Goal: Book appointment/travel/reservation

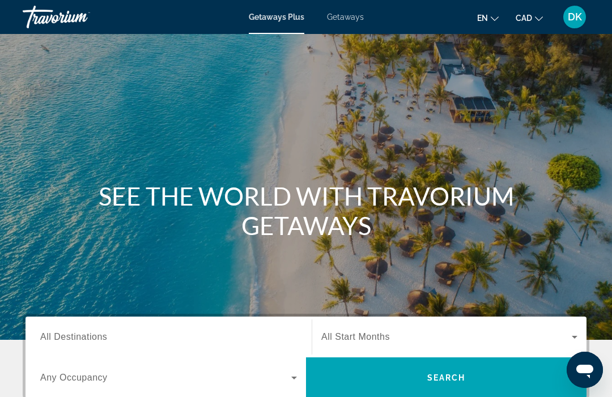
click at [352, 18] on span "Getaways" at bounding box center [345, 16] width 37 height 9
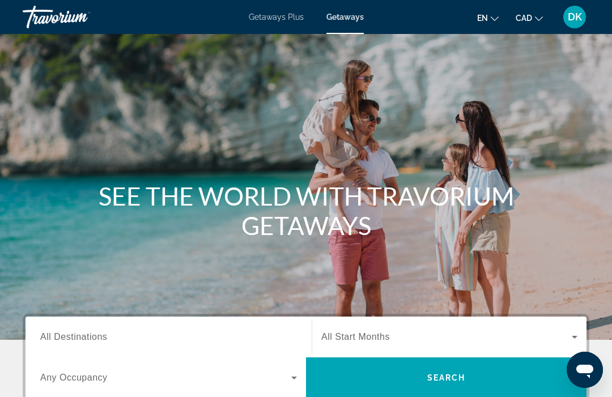
click at [114, 342] on input "Destination All Destinations" at bounding box center [168, 338] width 257 height 14
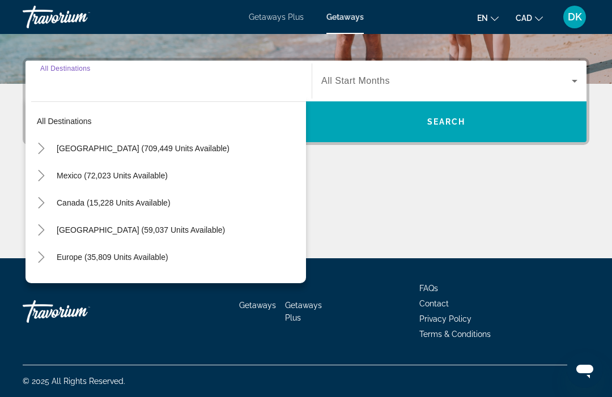
click at [51, 256] on span "Search widget" at bounding box center [178, 257] width 255 height 27
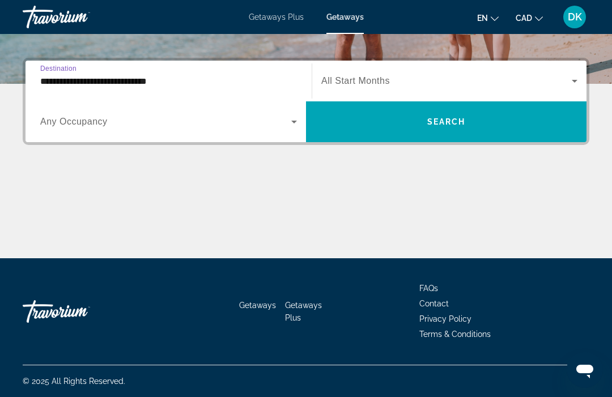
click at [142, 80] on input "**********" at bounding box center [168, 82] width 257 height 14
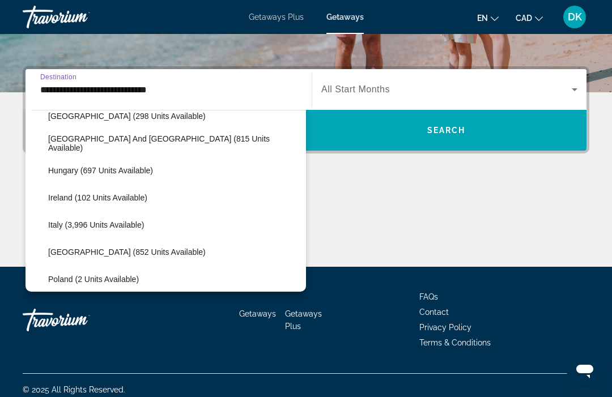
scroll to position [397, 0]
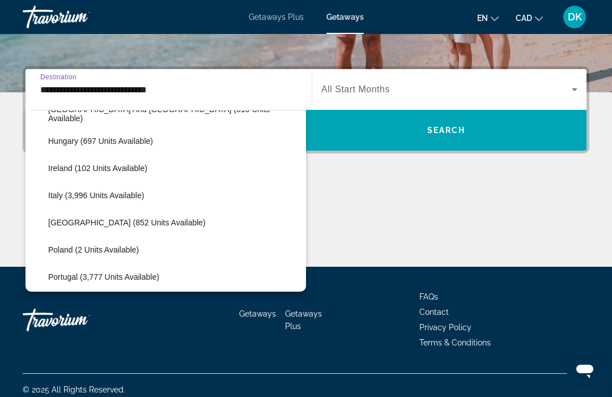
click at [135, 269] on span "Search widget" at bounding box center [175, 277] width 264 height 27
type input "**********"
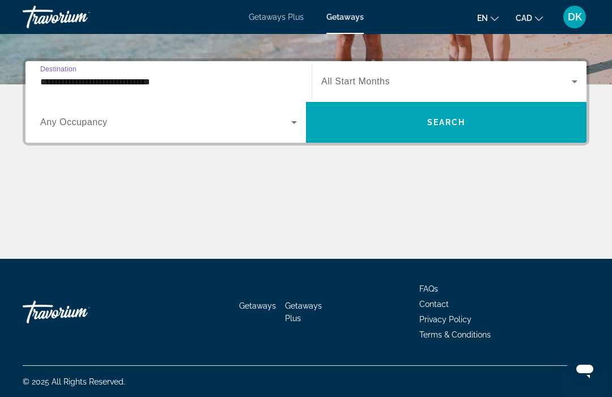
scroll to position [256, 0]
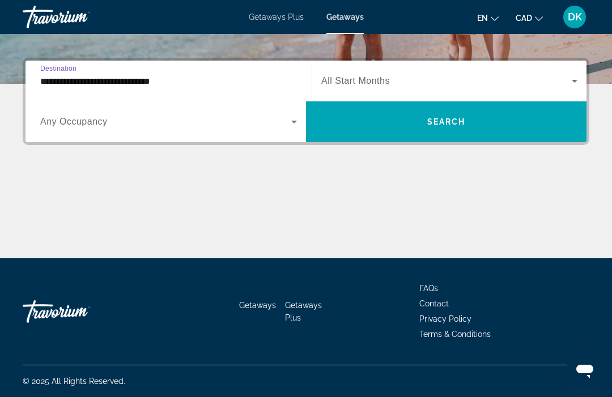
click at [299, 121] on icon "Search widget" at bounding box center [294, 122] width 14 height 14
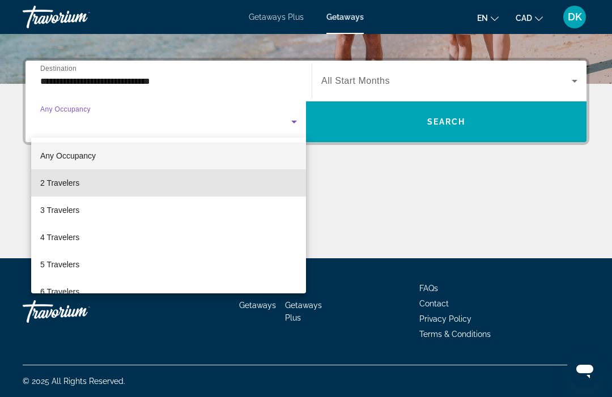
click at [75, 181] on span "2 Travelers" at bounding box center [59, 183] width 39 height 14
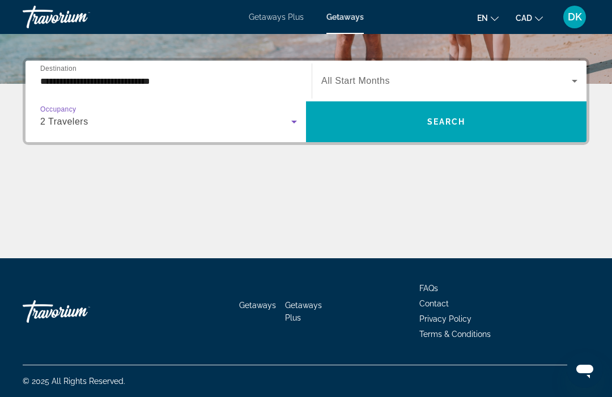
click at [581, 82] on icon "Search widget" at bounding box center [575, 81] width 14 height 14
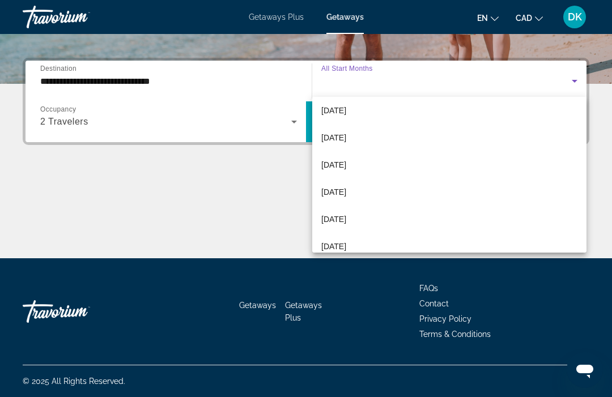
scroll to position [223, 0]
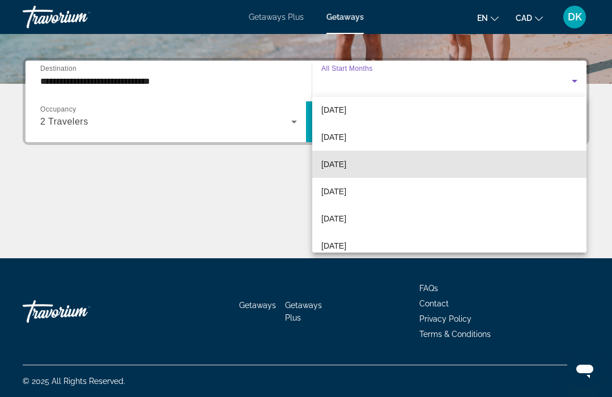
click at [345, 162] on span "June 2026" at bounding box center [333, 165] width 25 height 14
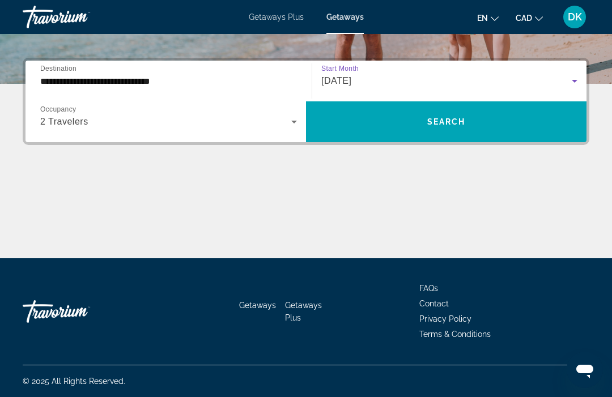
click at [477, 122] on span "Search widget" at bounding box center [446, 121] width 281 height 27
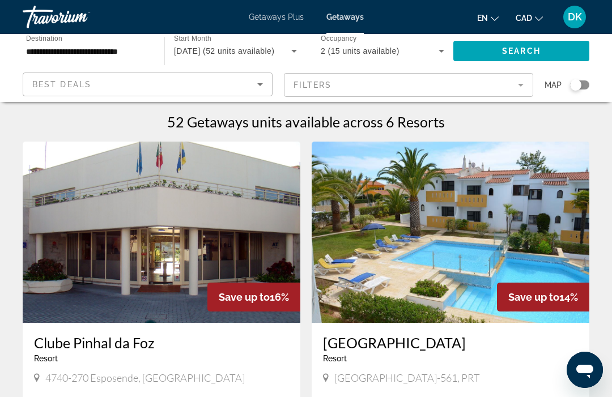
click at [26, 273] on img "Main content" at bounding box center [162, 232] width 278 height 181
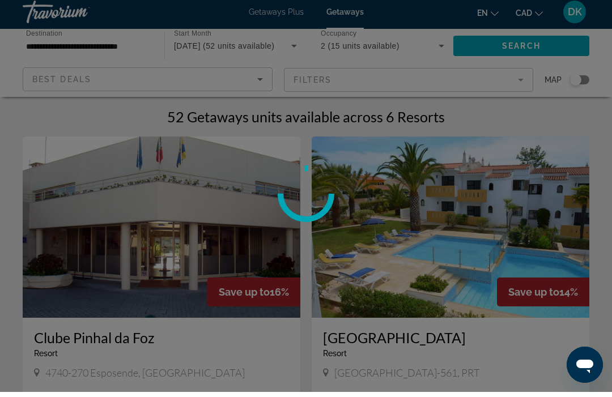
scroll to position [5, 0]
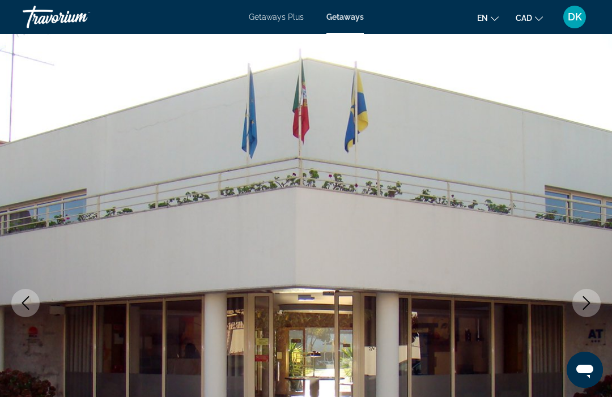
click at [407, 177] on img "Main content" at bounding box center [306, 303] width 612 height 538
click at [592, 298] on icon "Next image" at bounding box center [587, 303] width 14 height 14
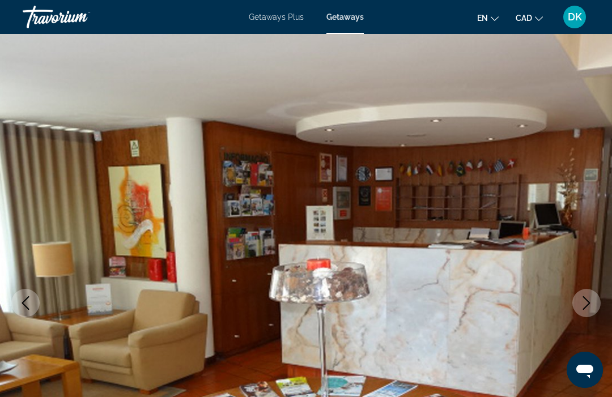
click at [588, 307] on icon "Next image" at bounding box center [587, 303] width 14 height 14
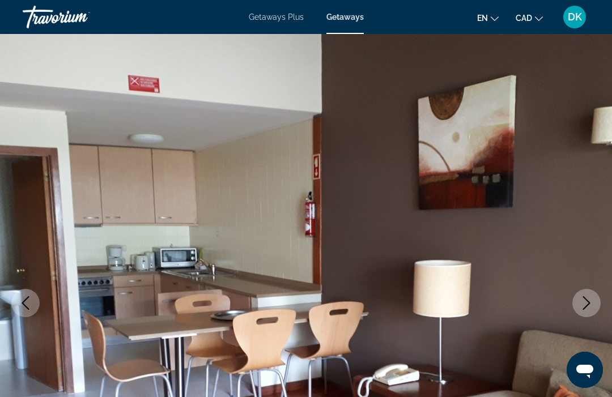
click at [583, 310] on button "Next image" at bounding box center [586, 303] width 28 height 28
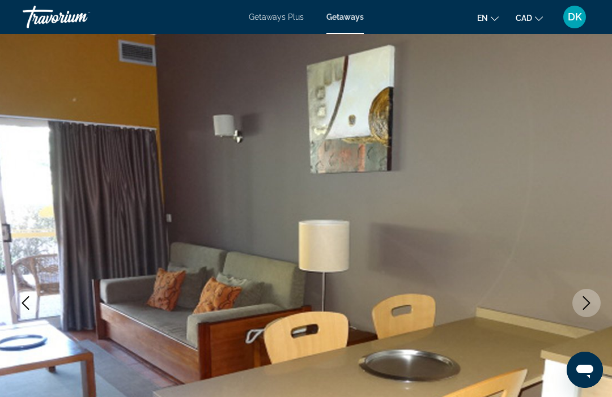
click at [591, 303] on icon "Next image" at bounding box center [587, 303] width 14 height 14
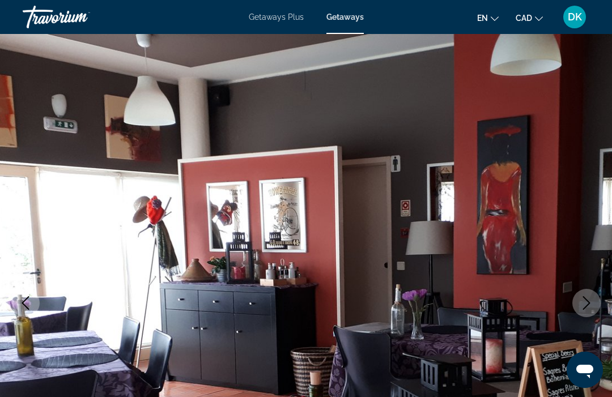
click at [593, 301] on icon "Next image" at bounding box center [587, 303] width 14 height 14
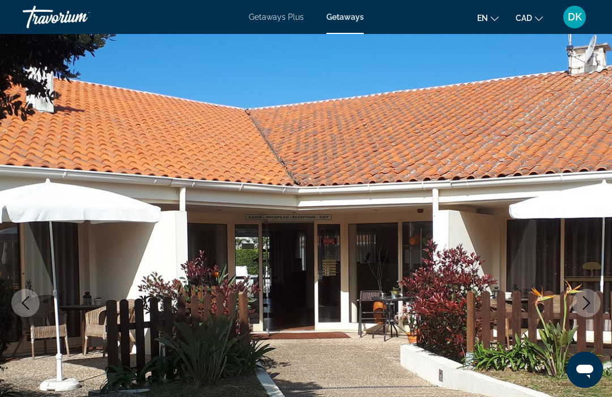
click at [590, 306] on icon "Next image" at bounding box center [587, 303] width 14 height 14
